Goal: Task Accomplishment & Management: Manage account settings

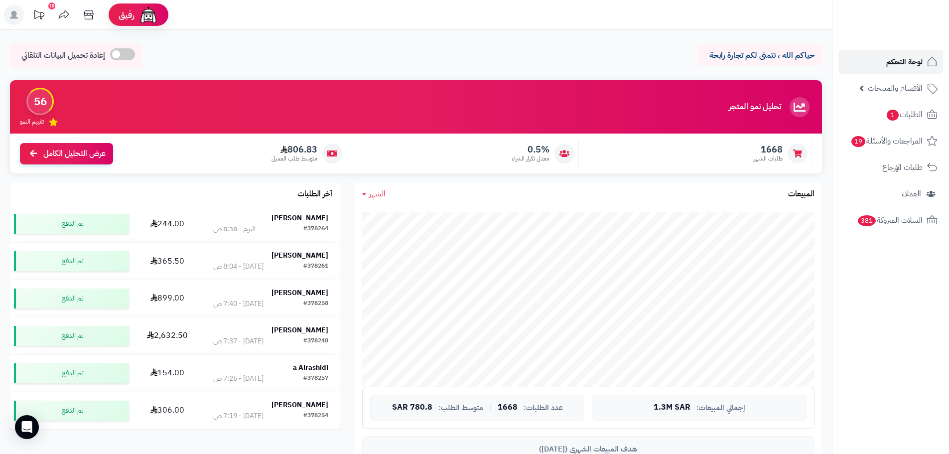
drag, startPoint x: 0, startPoint y: 0, endPoint x: 883, endPoint y: 68, distance: 886.1
click at [883, 68] on link "لوحة التحكم" at bounding box center [891, 62] width 105 height 24
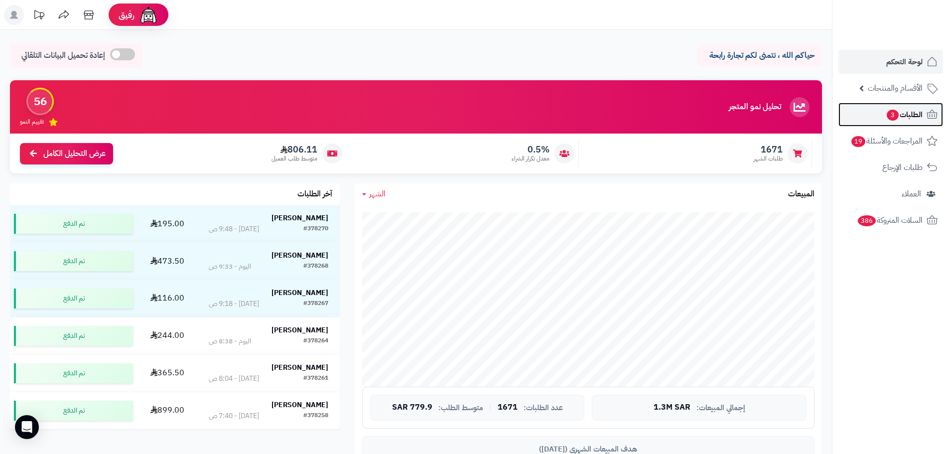
click at [879, 123] on link "الطلبات 3" at bounding box center [891, 115] width 105 height 24
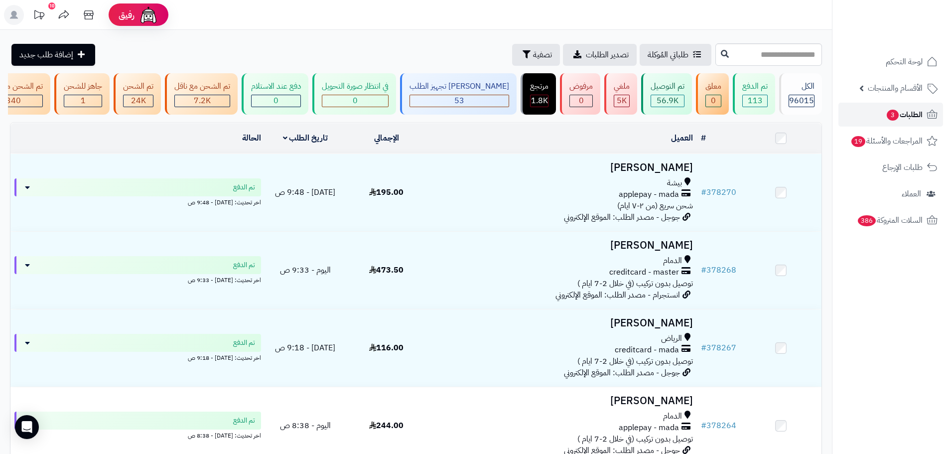
click at [860, 116] on link "الطلبات 3" at bounding box center [891, 115] width 105 height 24
